Goal: Information Seeking & Learning: Check status

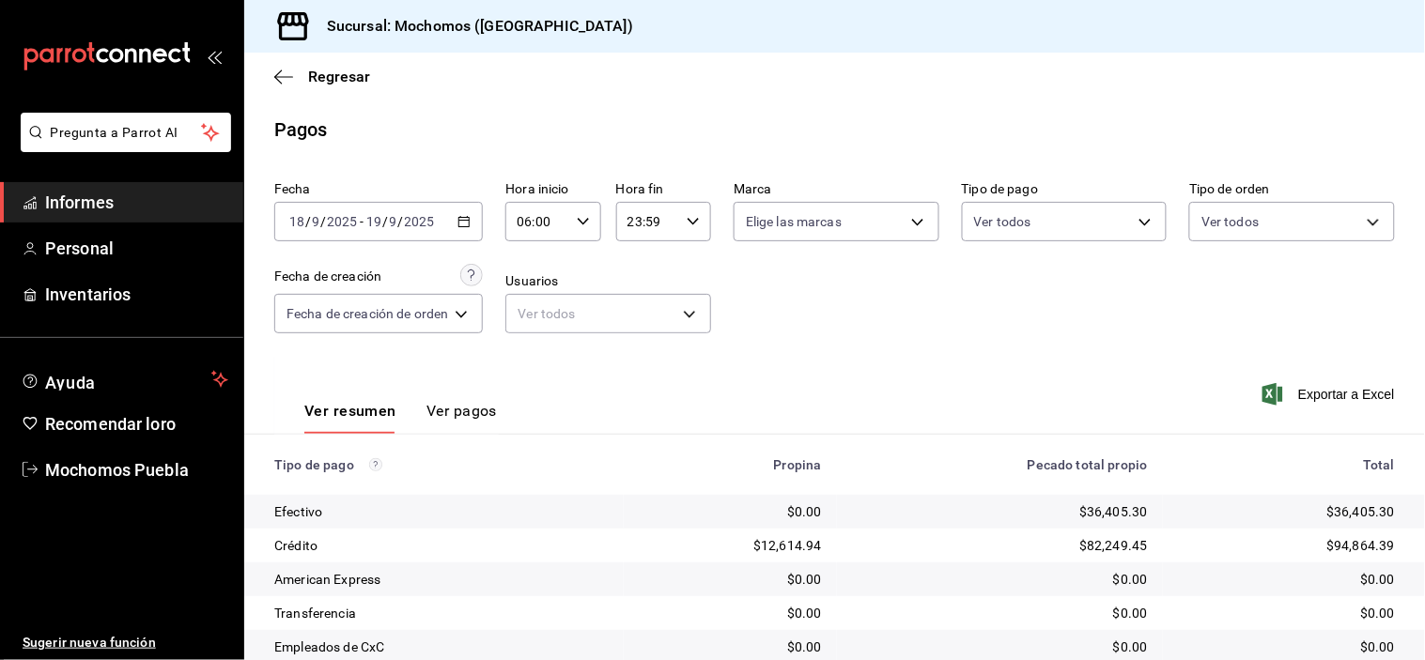
scroll to position [99, 0]
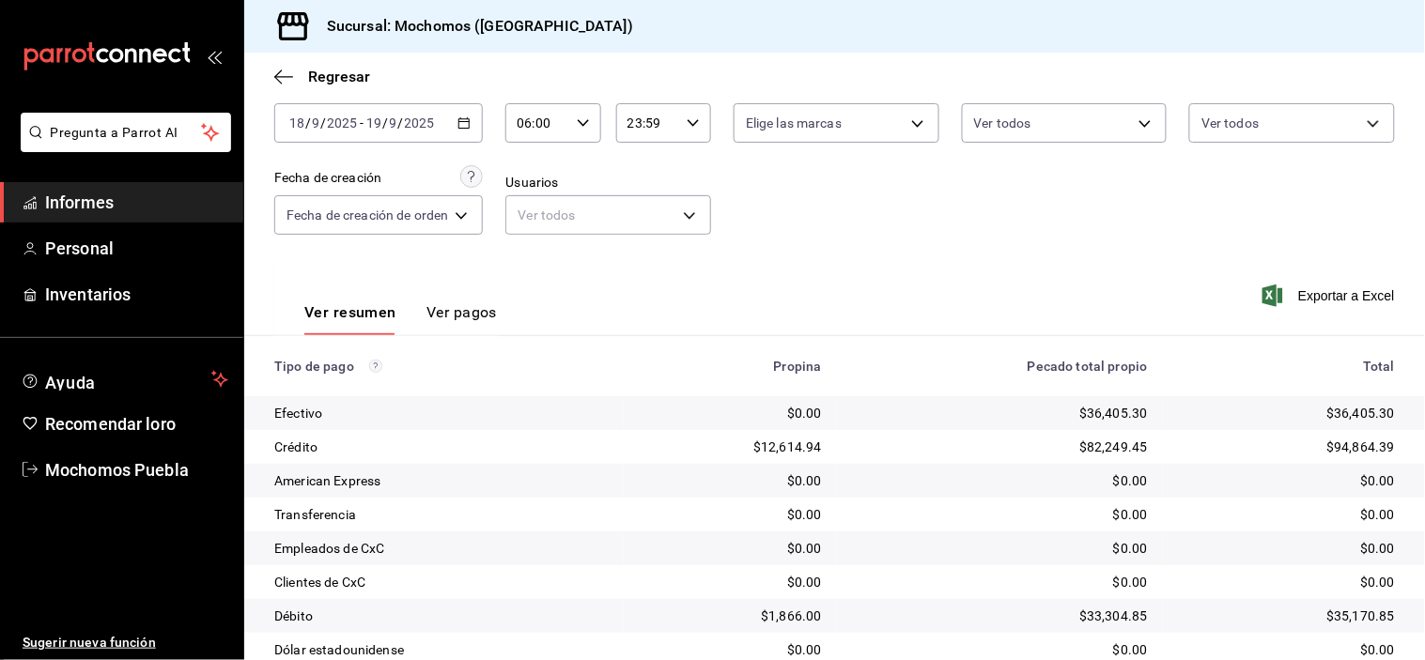
click at [465, 129] on icon "button" at bounding box center [463, 122] width 13 height 13
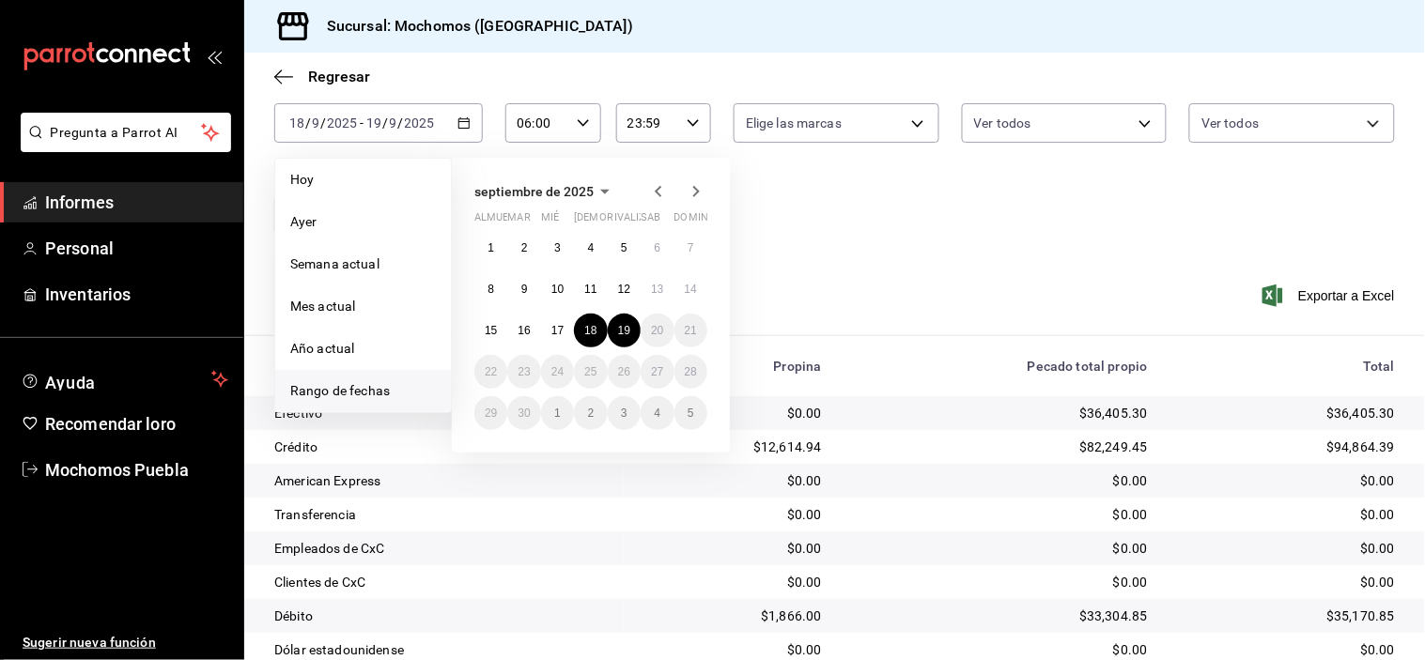
click at [347, 397] on font "Rango de fechas" at bounding box center [340, 390] width 100 height 15
click at [386, 381] on span "Rango de fechas" at bounding box center [363, 391] width 146 height 20
click at [346, 395] on font "Rango de fechas" at bounding box center [340, 390] width 100 height 15
click at [409, 392] on span "Rango de fechas" at bounding box center [363, 391] width 146 height 20
click at [410, 392] on span "Rango de fechas" at bounding box center [363, 391] width 146 height 20
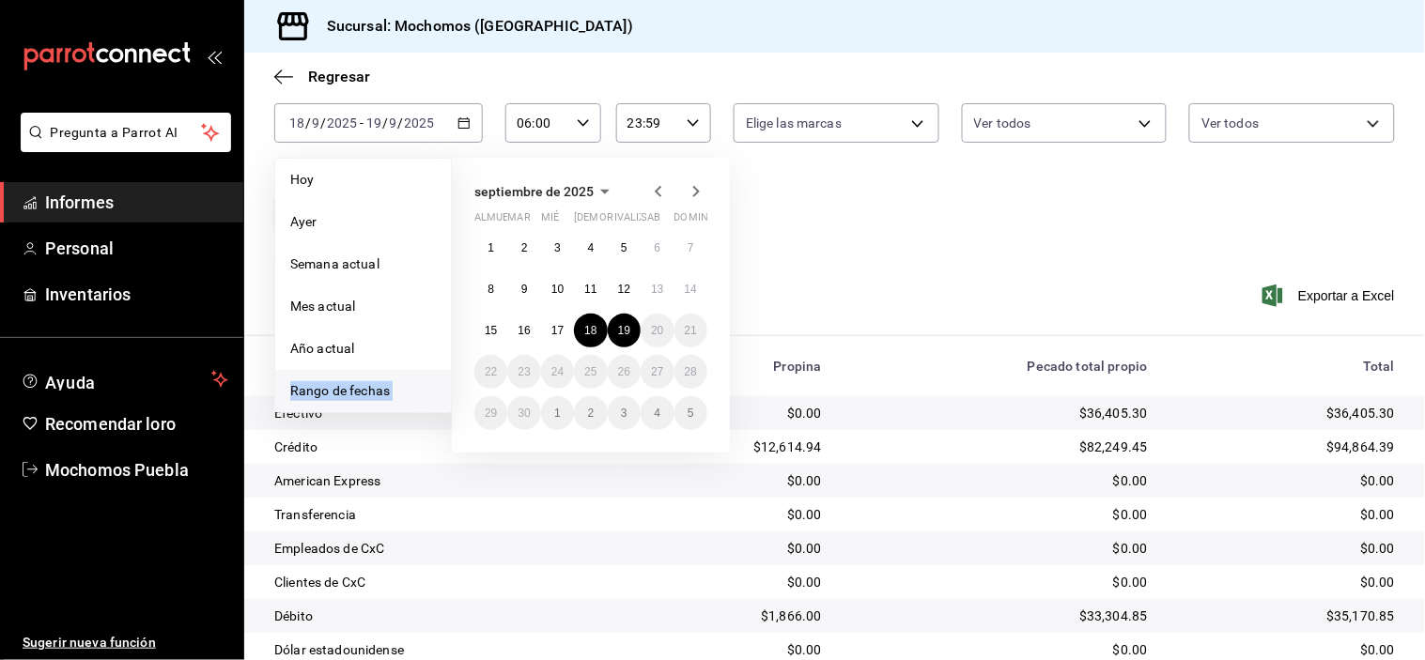
click at [413, 395] on span "Rango de fechas" at bounding box center [363, 391] width 146 height 20
click at [369, 385] on font "Rango de fechas" at bounding box center [340, 390] width 100 height 15
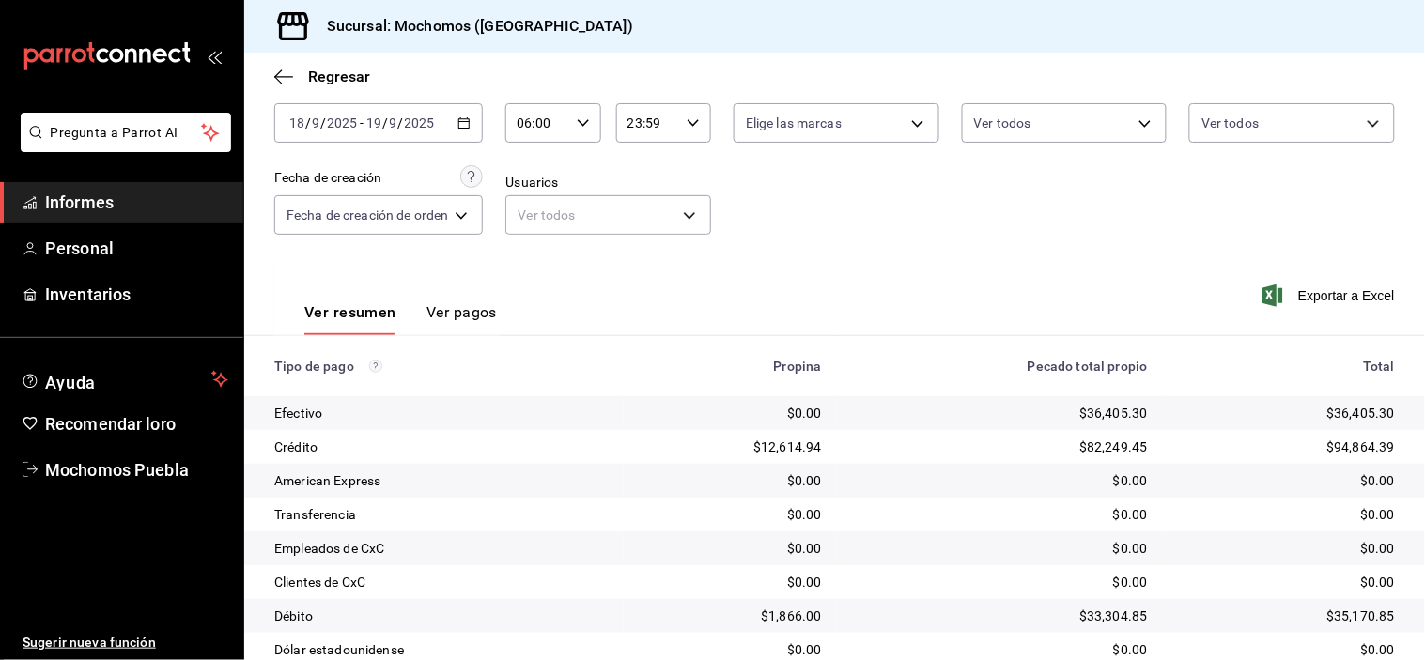
click at [434, 489] on div "American Express" at bounding box center [441, 480] width 334 height 19
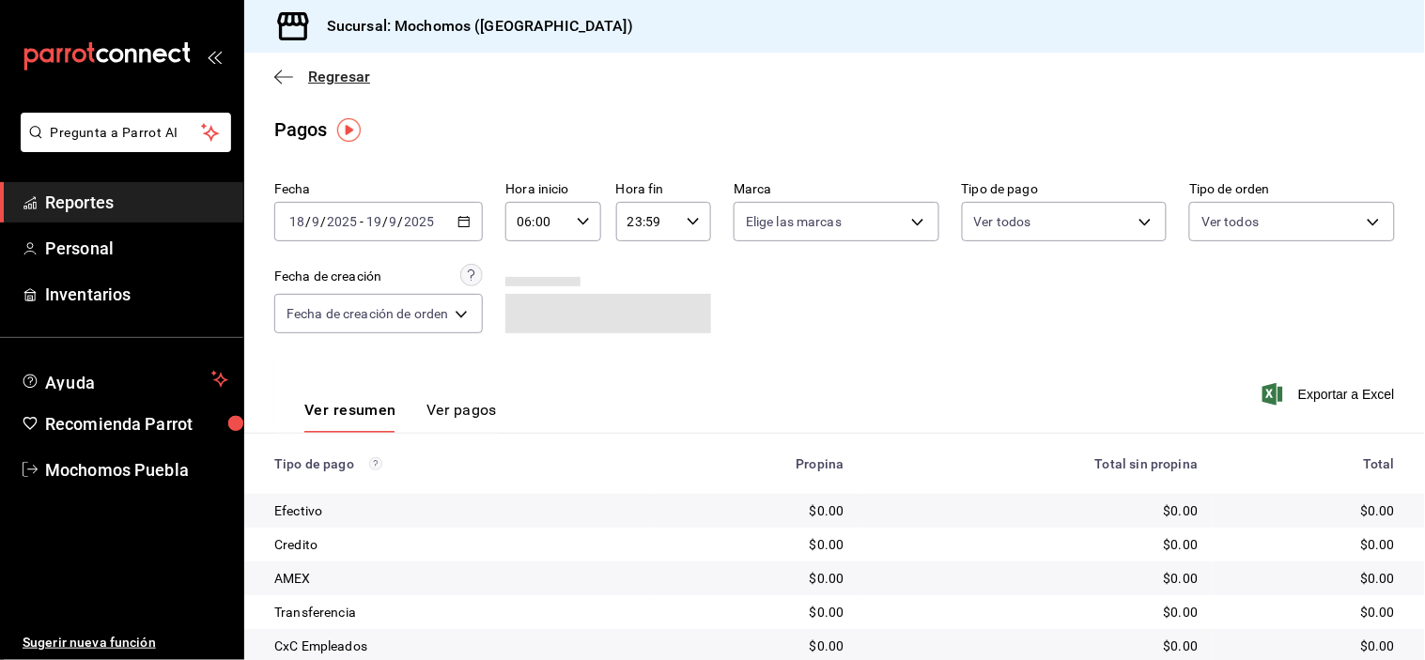
click at [322, 76] on span "Regresar" at bounding box center [339, 77] width 62 height 18
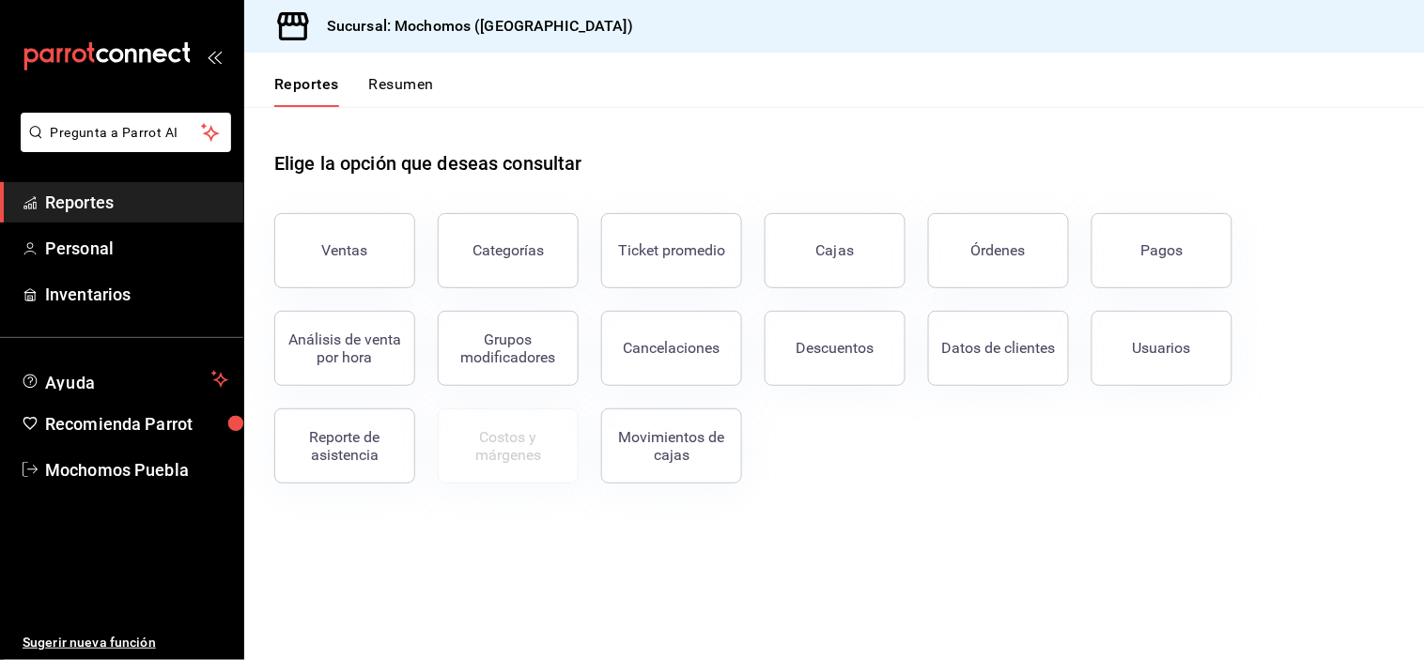
click at [347, 233] on button "Ventas" at bounding box center [344, 250] width 141 height 75
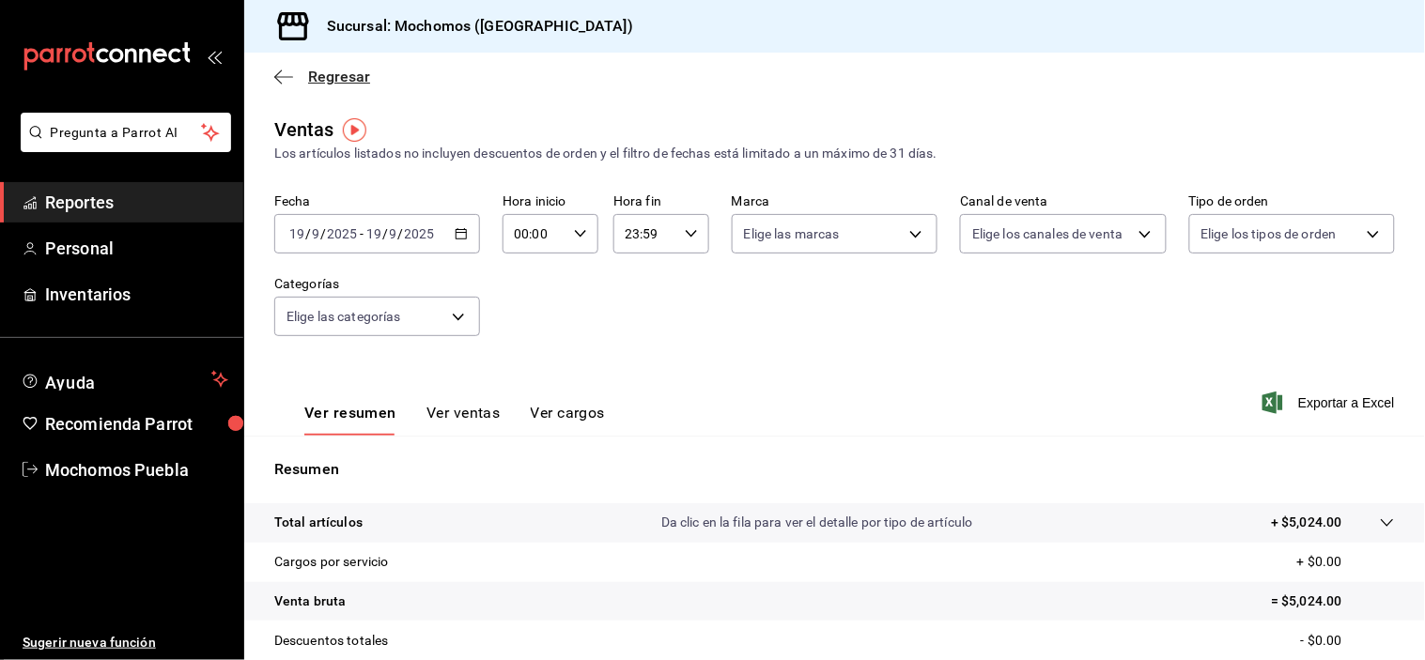
click at [330, 76] on span "Regresar" at bounding box center [339, 77] width 62 height 18
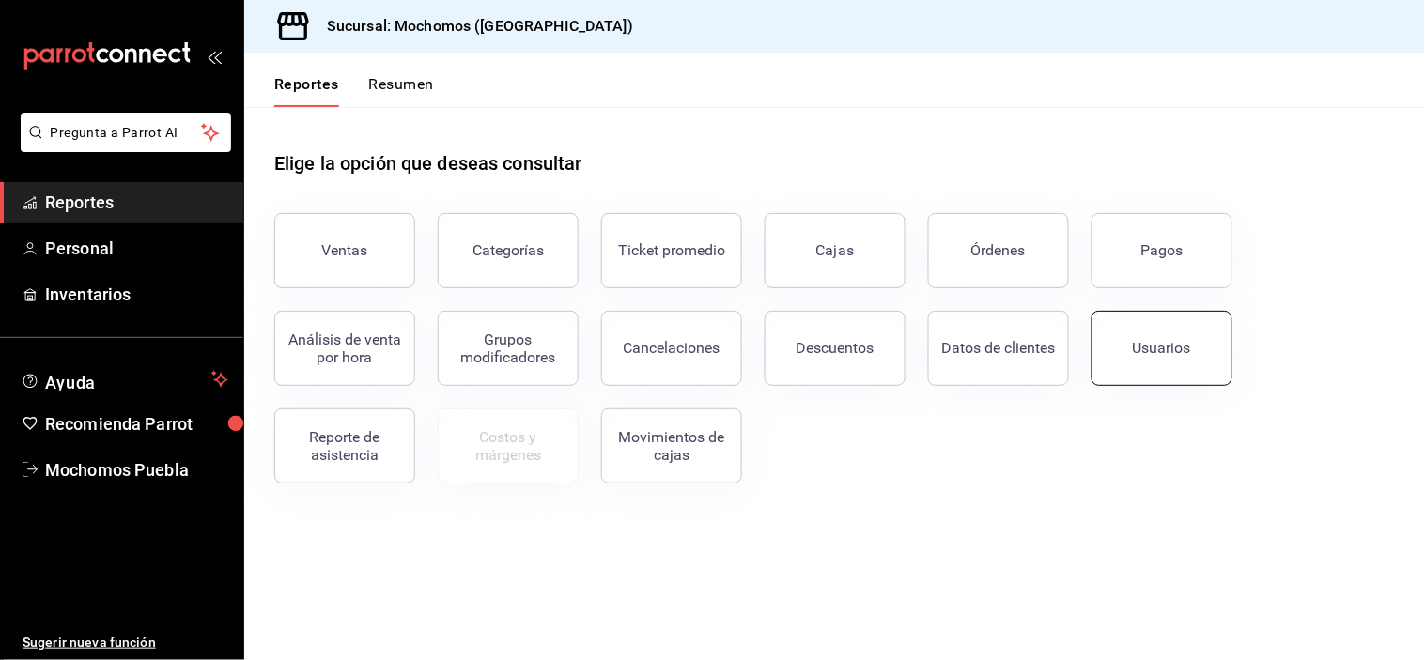
click at [1166, 370] on button "Usuarios" at bounding box center [1161, 348] width 141 height 75
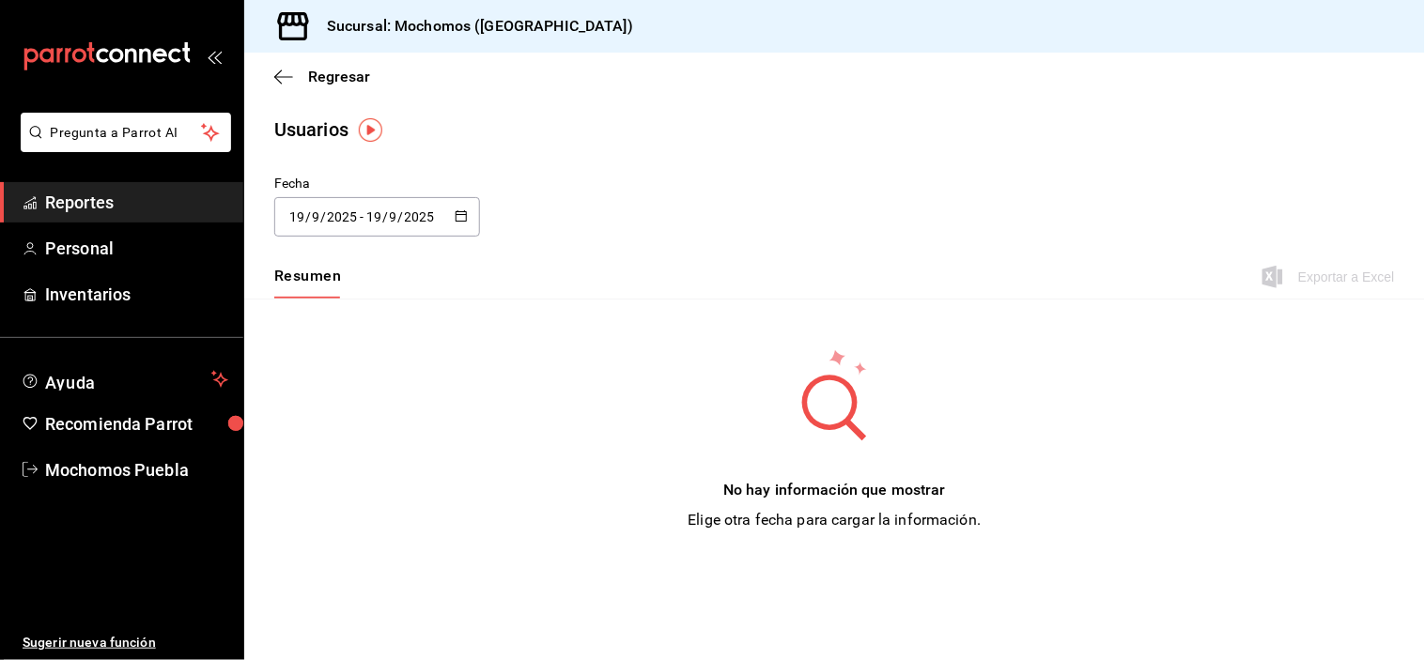
click at [456, 216] on icon "button" at bounding box center [461, 215] width 13 height 13
click at [371, 362] on li "Semana actual" at bounding box center [363, 361] width 178 height 42
type input "2025-09-14"
type input "14"
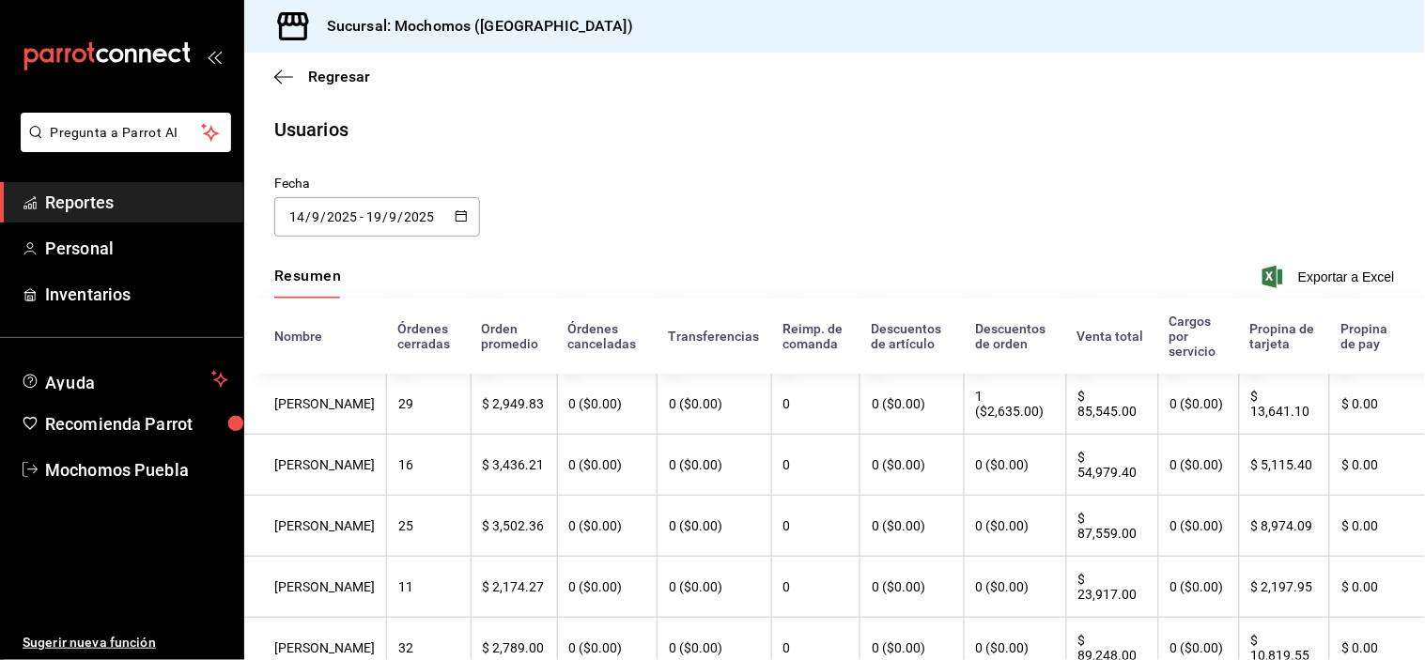
scroll to position [532, 0]
